Goal: Information Seeking & Learning: Learn about a topic

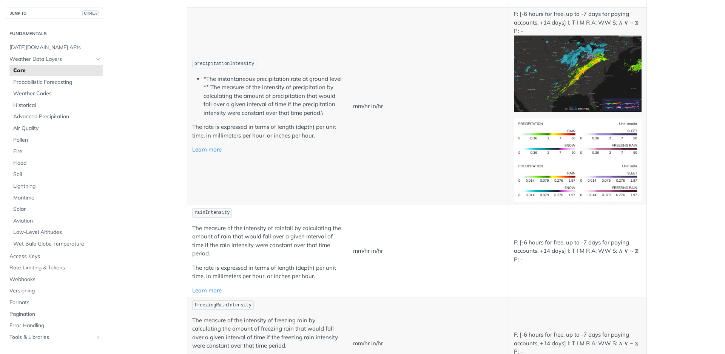
scroll to position [1284, 0]
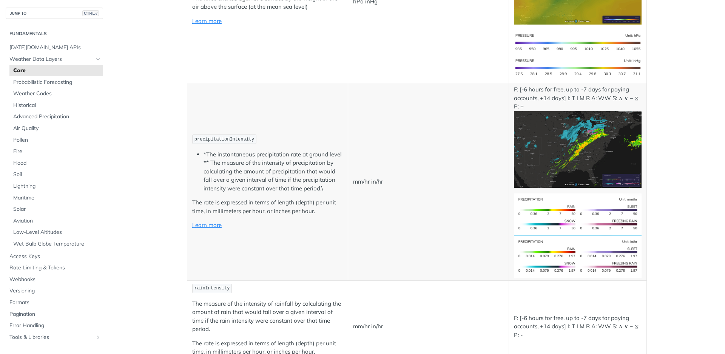
click at [600, 155] on img "Expand image" at bounding box center [578, 149] width 128 height 77
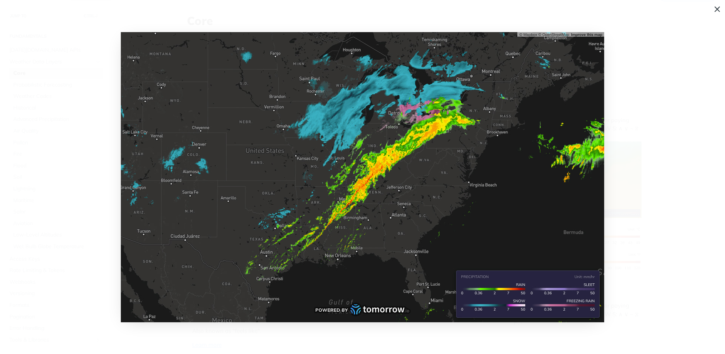
scroll to position [0, 0]
click at [645, 47] on span "Collapse image" at bounding box center [362, 177] width 725 height 354
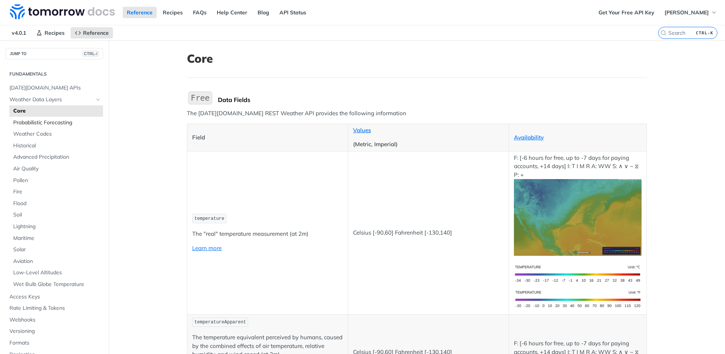
click at [9, 122] on link "Probabilistic Forecasting" at bounding box center [56, 122] width 94 height 11
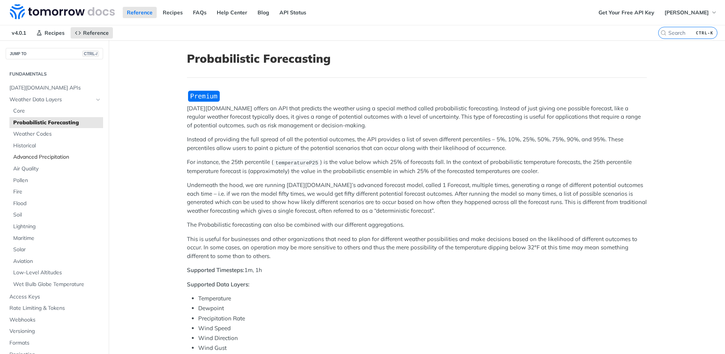
click at [20, 157] on span "Advanced Precipitation" at bounding box center [57, 157] width 88 height 8
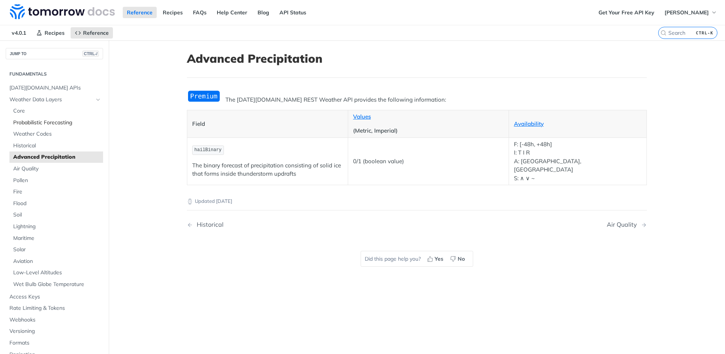
click at [34, 122] on span "Probabilistic Forecasting" at bounding box center [57, 123] width 88 height 8
